Goal: Use online tool/utility: Utilize a website feature to perform a specific function

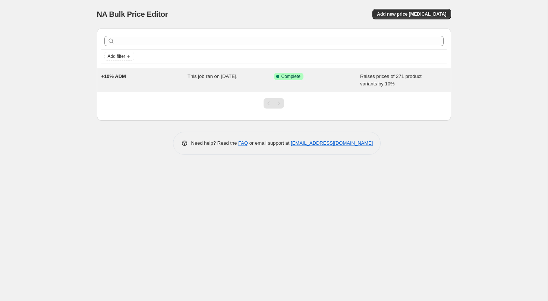
click at [165, 79] on div "+10% ADM" at bounding box center [144, 80] width 86 height 15
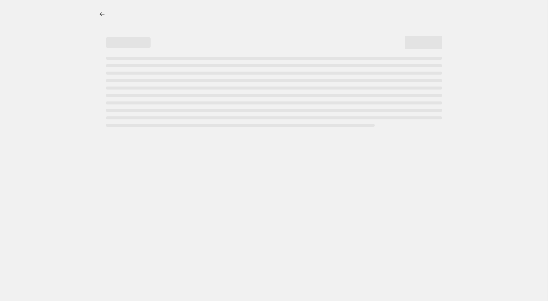
select select "percentage"
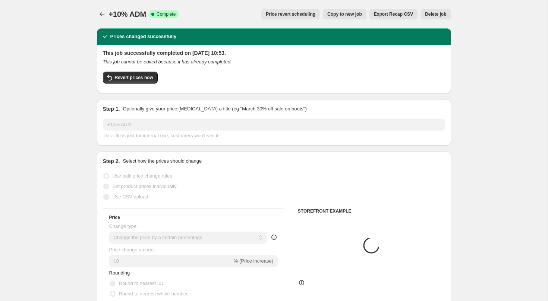
select select "vendor"
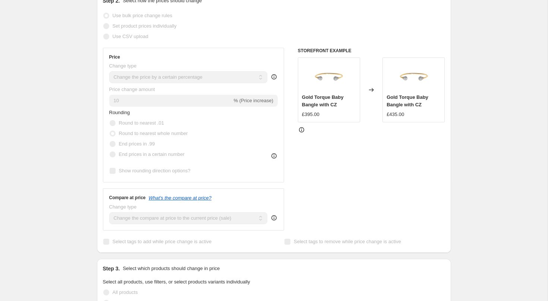
scroll to position [191, 0]
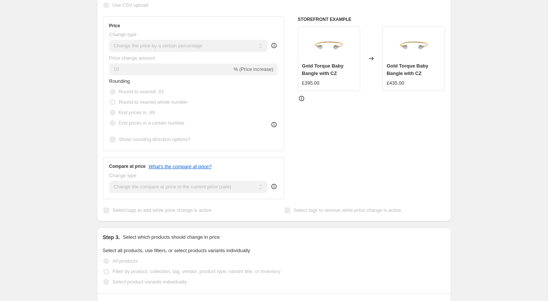
click at [66, 57] on div "+10% ADM. This page is ready +10% ADM Success Complete Complete Price revert sc…" at bounding box center [273, 258] width 547 height 899
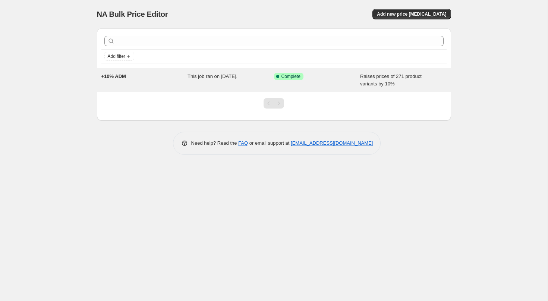
click at [135, 76] on div "+10% ADM" at bounding box center [144, 80] width 86 height 15
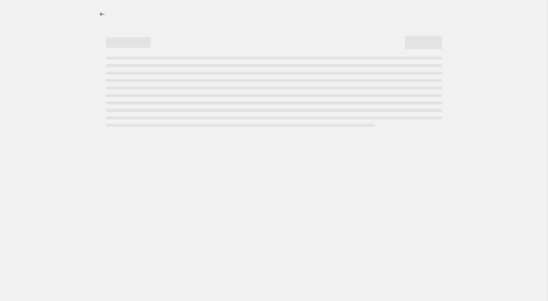
select select "percentage"
select select "vendor"
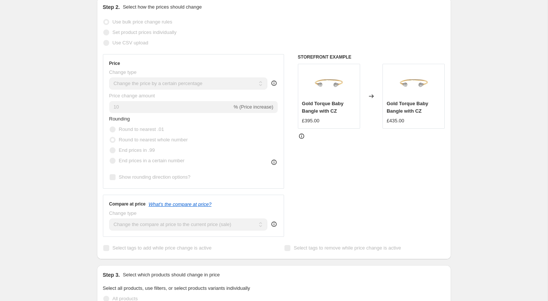
scroll to position [154, 0]
click at [272, 223] on icon at bounding box center [273, 223] width 5 height 5
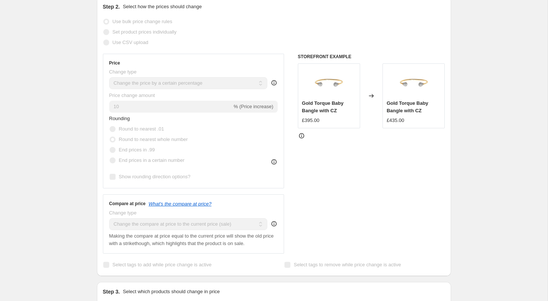
click at [244, 243] on span "Making the compare at price equal to the current price will show the old price …" at bounding box center [191, 239] width 165 height 13
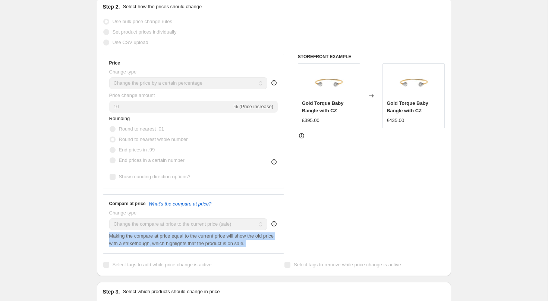
click at [244, 243] on span "Making the compare at price equal to the current price will show the old price …" at bounding box center [191, 239] width 165 height 13
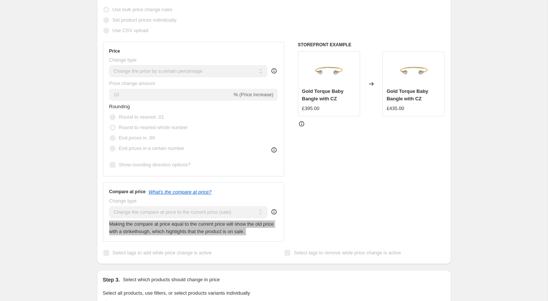
scroll to position [93, 0]
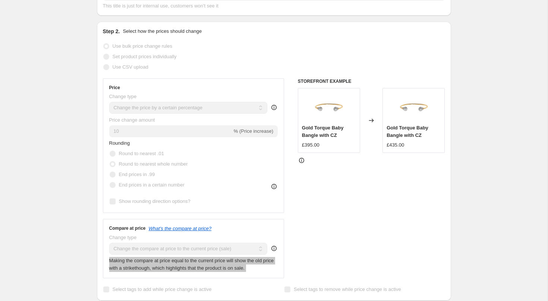
select select "percentage"
select select "vendor"
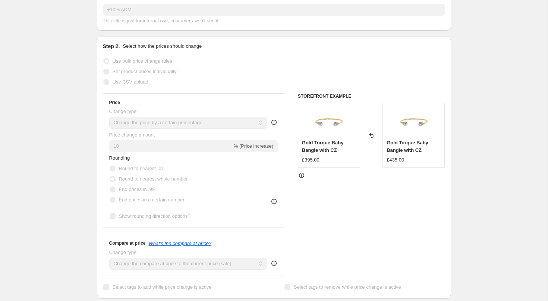
scroll to position [0, 0]
